Goal: Transaction & Acquisition: Purchase product/service

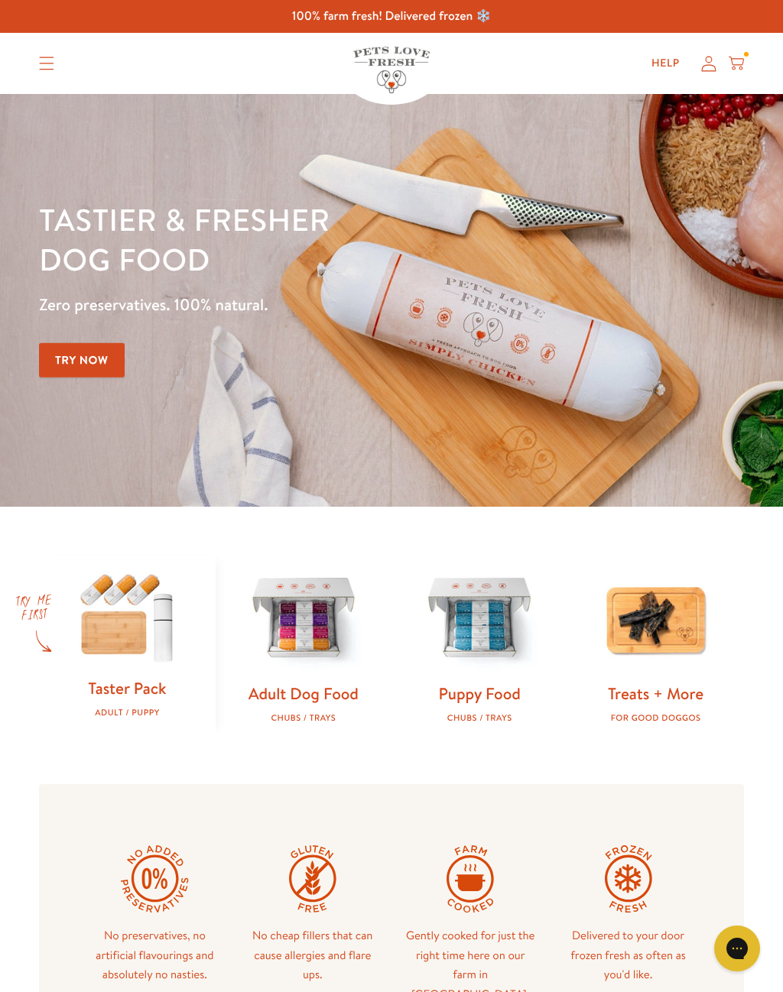
click at [136, 685] on link "Taster Pack" at bounding box center [127, 688] width 78 height 22
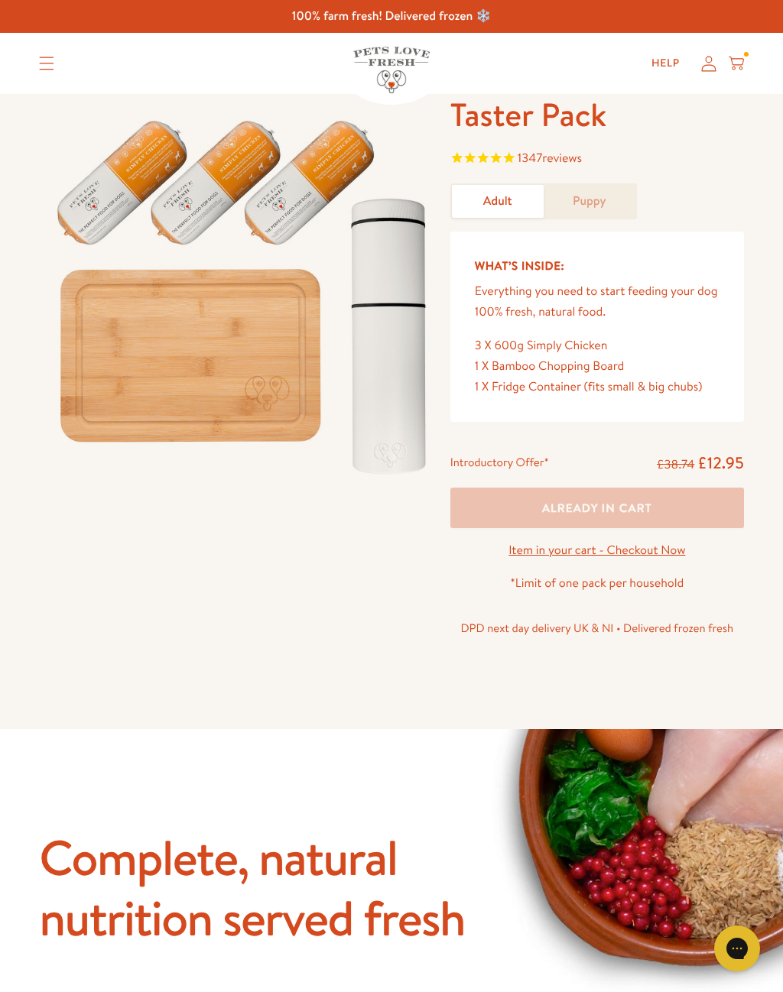
click at [494, 203] on link "Adult" at bounding box center [498, 201] width 92 height 33
click at [748, 52] on div "Help My account Cart" at bounding box center [693, 63] width 114 height 31
click at [740, 68] on icon at bounding box center [735, 63] width 15 height 17
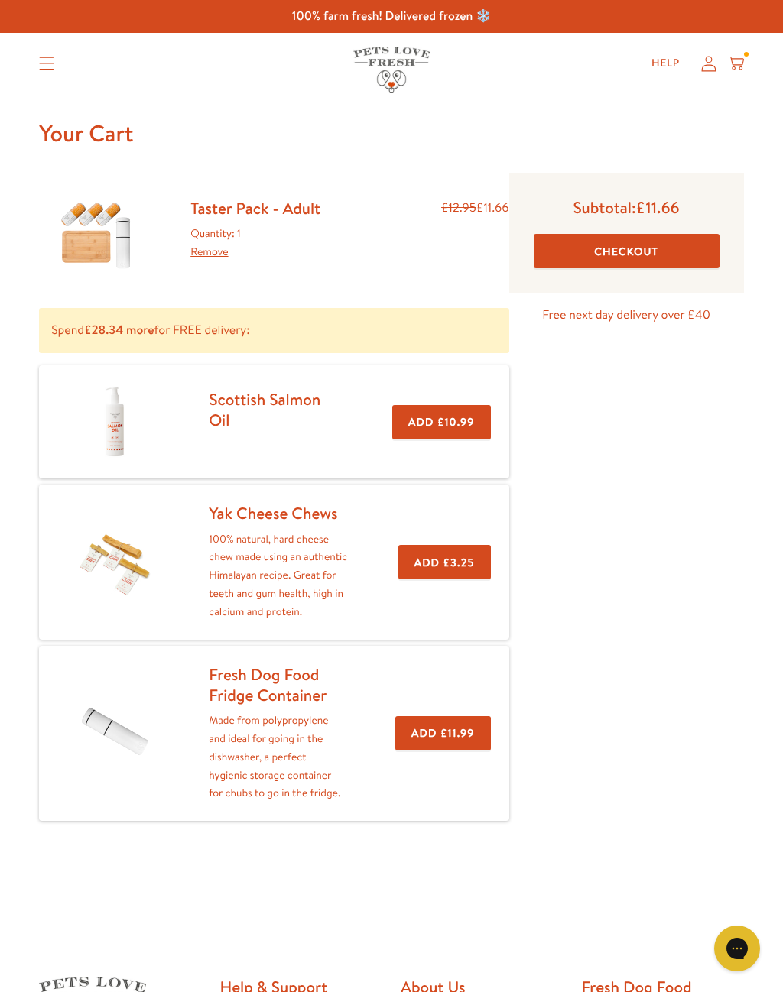
click at [440, 569] on button "Add £3.25" at bounding box center [444, 562] width 92 height 34
click at [642, 251] on button "Checkout" at bounding box center [626, 251] width 186 height 34
